Goal: Task Accomplishment & Management: Manage account settings

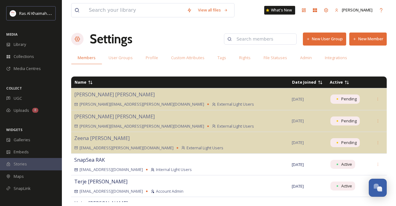
scroll to position [216, 0]
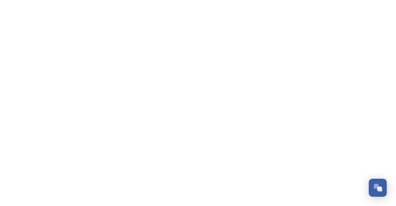
scroll to position [216, 0]
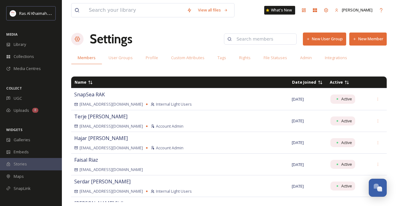
click at [292, 83] on span "Date Joined" at bounding box center [304, 82] width 24 height 6
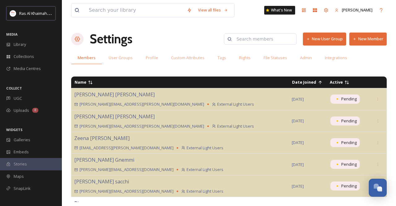
click at [369, 37] on button "New Member" at bounding box center [367, 38] width 37 height 13
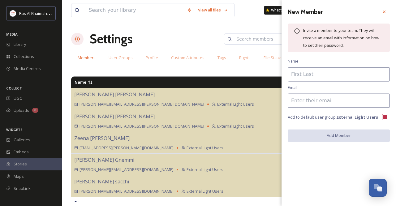
click at [311, 103] on input at bounding box center [339, 100] width 102 height 14
paste input "arb@secretescapes.com"
type input "arb@secretescapes.com"
drag, startPoint x: 314, startPoint y: 76, endPoint x: 311, endPoint y: 78, distance: 3.6
click at [314, 76] on input at bounding box center [339, 74] width 102 height 14
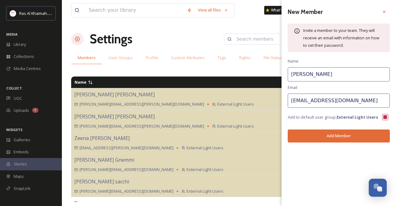
type input "Alex"
drag, startPoint x: 328, startPoint y: 154, endPoint x: 329, endPoint y: 149, distance: 4.4
click at [328, 154] on div "New Member Invite a member to your team. They will receive an email with inform…" at bounding box center [338, 103] width 114 height 206
click at [330, 137] on button "Add Member" at bounding box center [339, 135] width 102 height 13
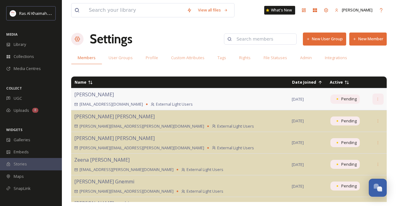
click at [376, 99] on icon at bounding box center [378, 99] width 4 height 4
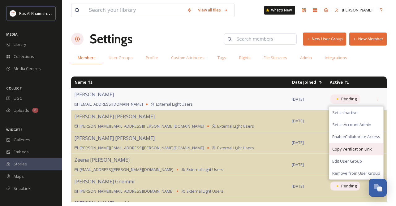
click at [348, 146] on span "Copy Verification Link" at bounding box center [352, 149] width 40 height 6
